Goal: Contribute content: Contribute content

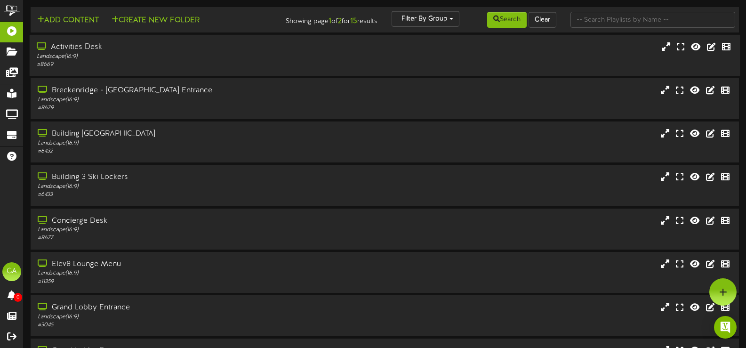
click at [103, 52] on div "Activities Desk" at bounding box center [178, 47] width 282 height 11
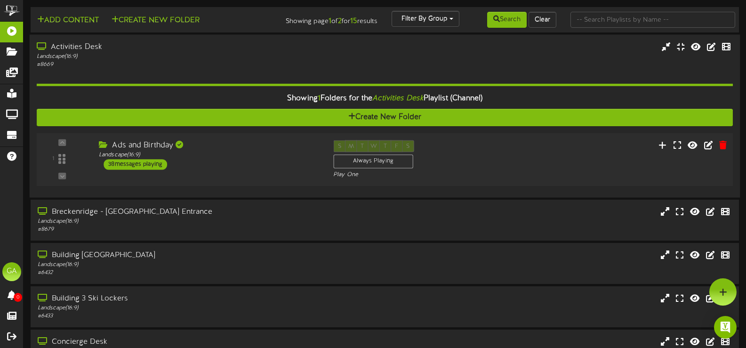
click at [219, 146] on div "Ads and Birthday" at bounding box center [209, 145] width 220 height 11
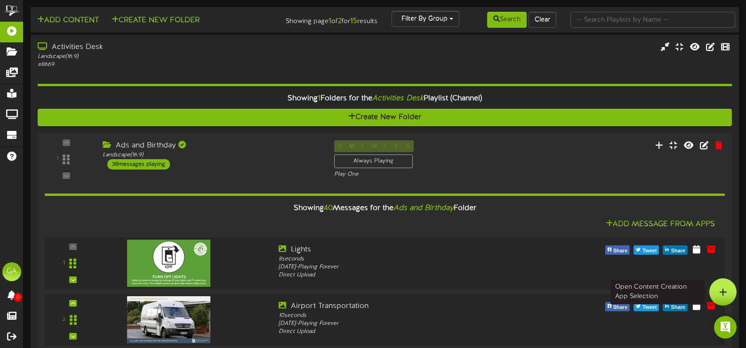
click at [729, 291] on div at bounding box center [722, 291] width 27 height 27
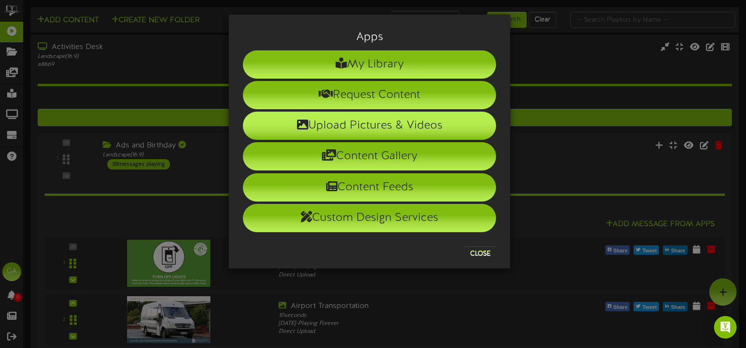
click at [367, 134] on li "Upload Pictures & Videos" at bounding box center [369, 126] width 253 height 28
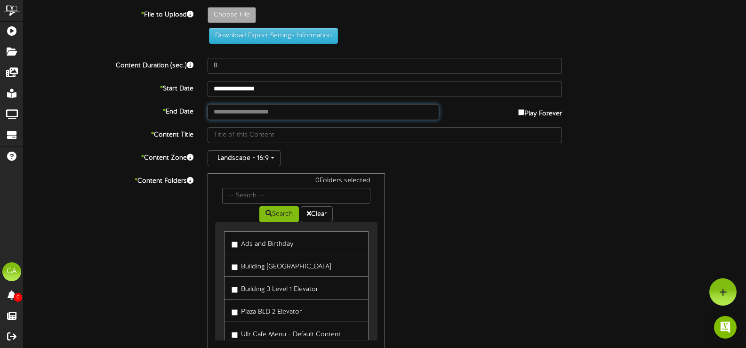
click at [288, 115] on input "text" at bounding box center [324, 112] width 232 height 16
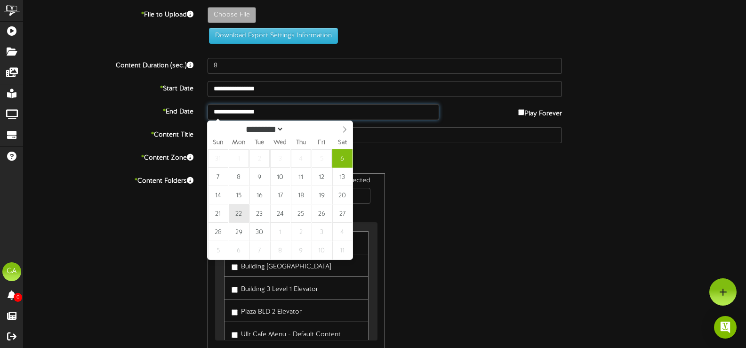
type input "**********"
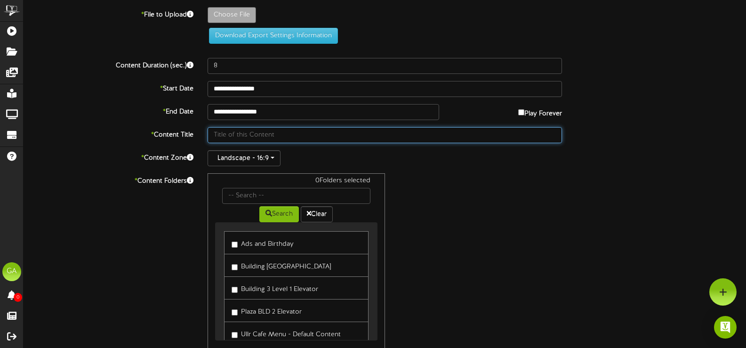
click at [245, 135] on input "text" at bounding box center [385, 135] width 354 height 16
type input "Clean Up Day - English"
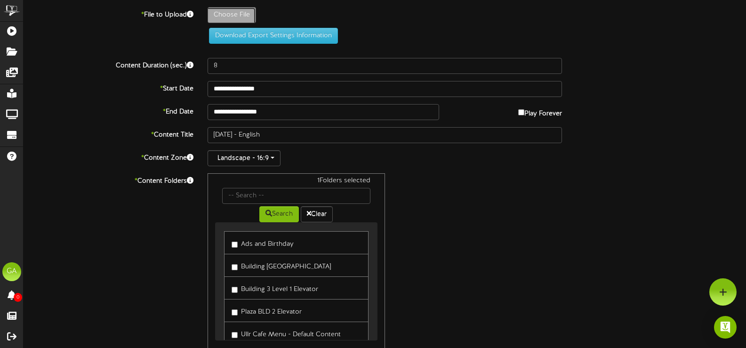
type input "**********"
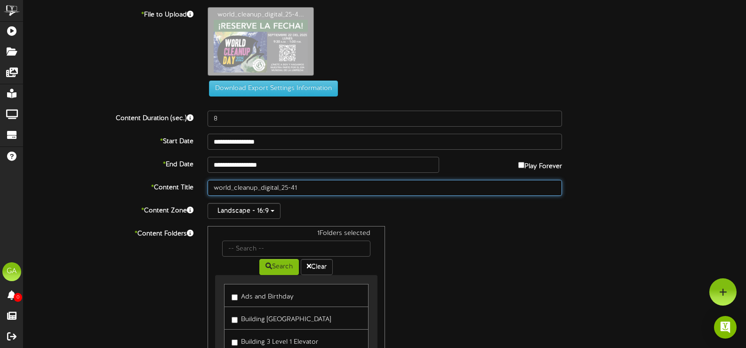
drag, startPoint x: 312, startPoint y: 188, endPoint x: 112, endPoint y: 156, distance: 202.5
click at [93, 177] on div "**********" at bounding box center [385, 227] width 722 height 440
type input "C"
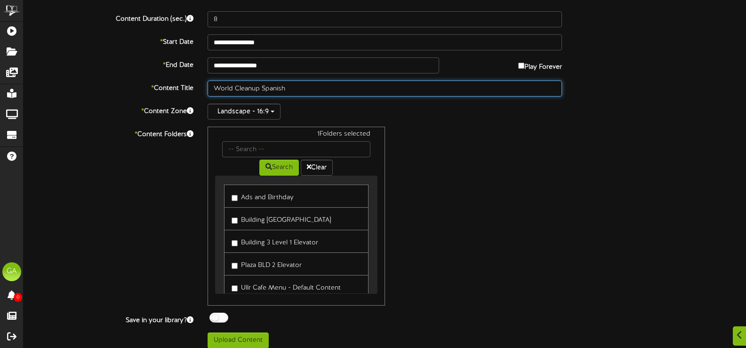
scroll to position [107, 0]
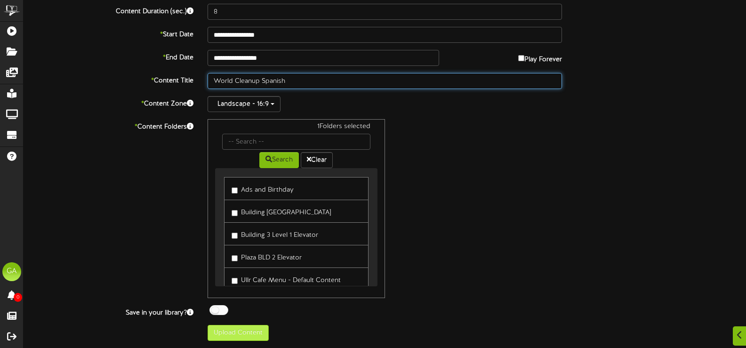
type input "World Cleanup Spanish"
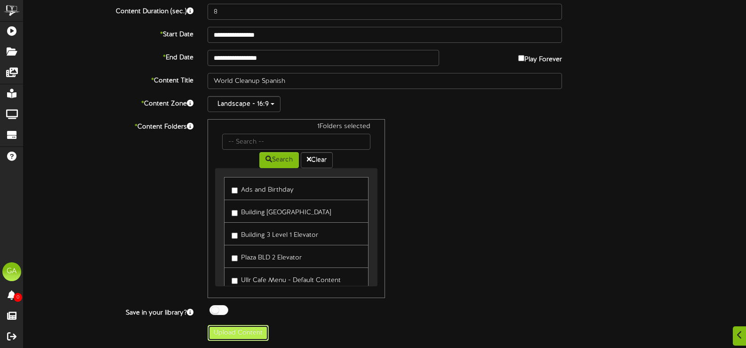
click at [233, 328] on button "Upload Content" at bounding box center [238, 333] width 61 height 16
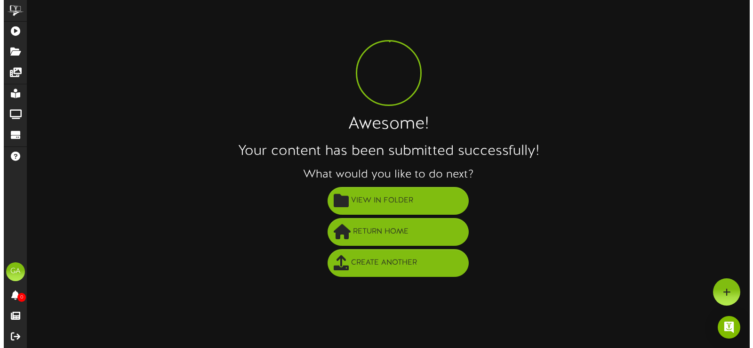
scroll to position [0, 0]
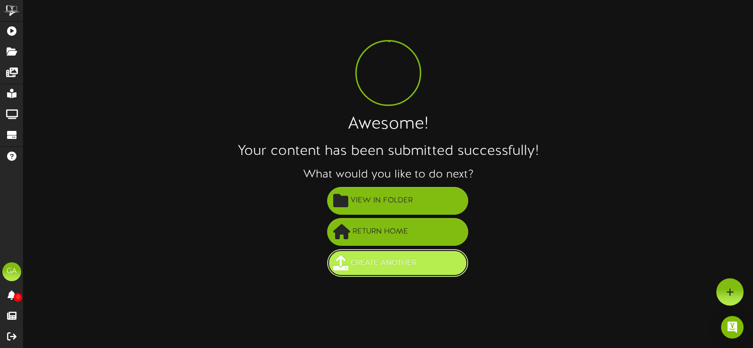
click at [436, 270] on button "Create Another" at bounding box center [397, 263] width 141 height 28
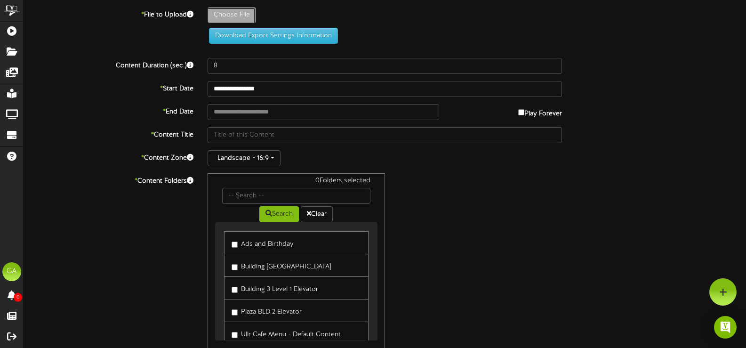
type input "**********"
type input "world_cleanup_digital_25-3"
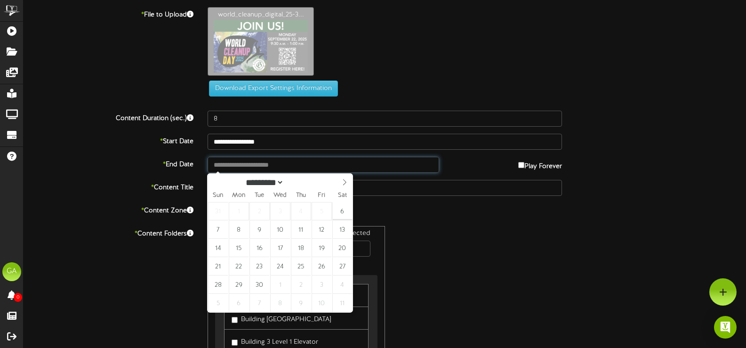
click at [277, 165] on input "text" at bounding box center [324, 165] width 232 height 16
type input "**********"
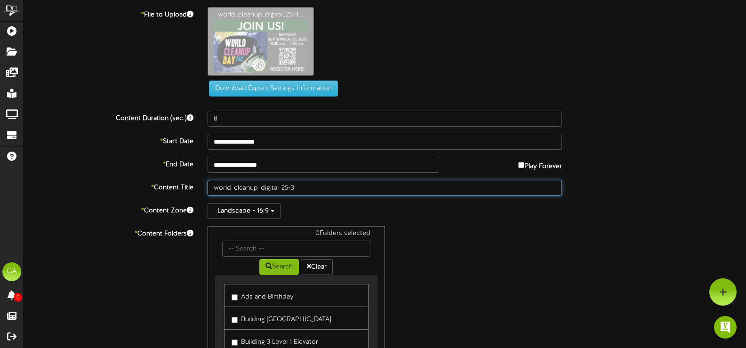
drag, startPoint x: 312, startPoint y: 190, endPoint x: 168, endPoint y: 191, distance: 143.5
click at [168, 191] on div "* Content Title world_cleanup_digital_25-3" at bounding box center [384, 188] width 736 height 16
type input "World Clean Up English"
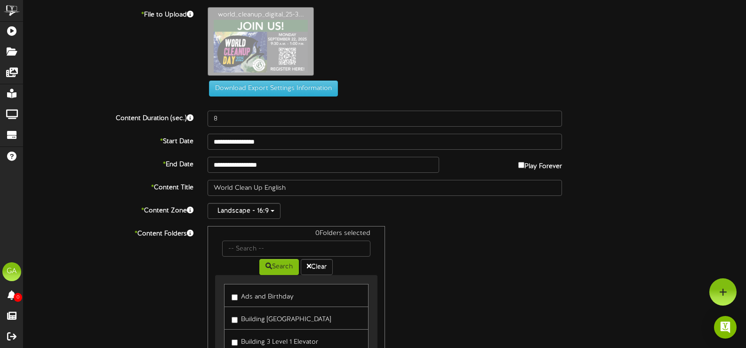
click at [343, 212] on div "Landscape - 16:9" at bounding box center [385, 211] width 354 height 16
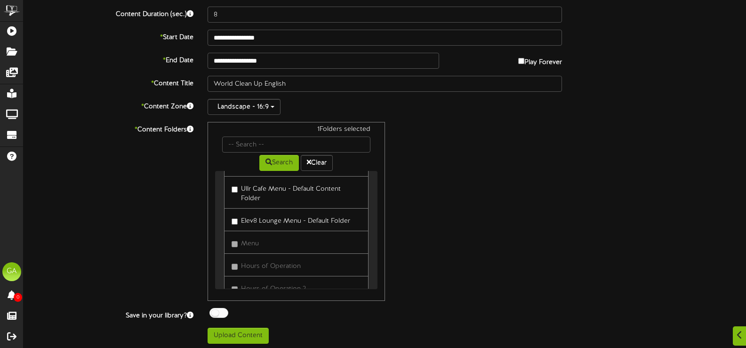
scroll to position [107, 0]
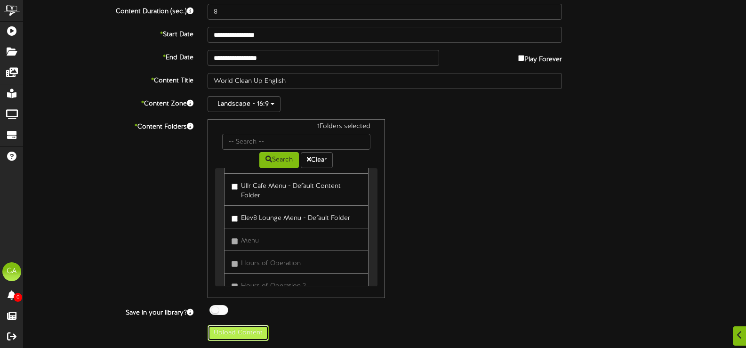
click at [254, 334] on button "Upload Content" at bounding box center [238, 333] width 61 height 16
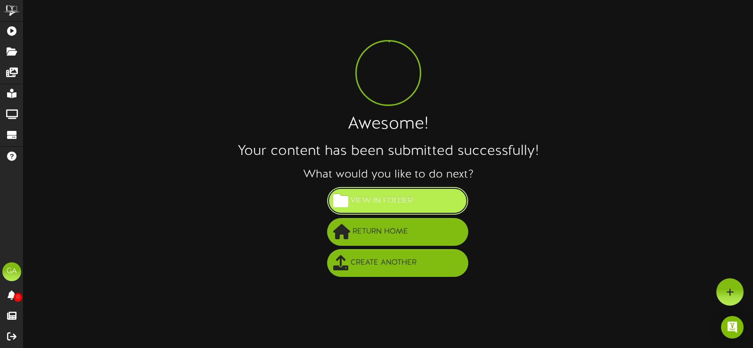
click at [360, 193] on span "View in Folder" at bounding box center [381, 201] width 67 height 16
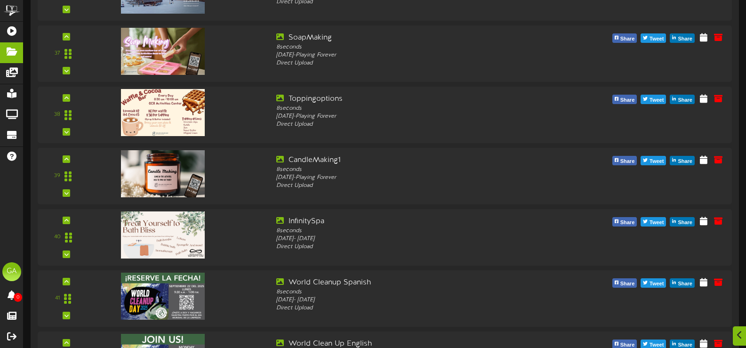
scroll to position [2377, 0]
